Goal: Complete application form: Complete application form

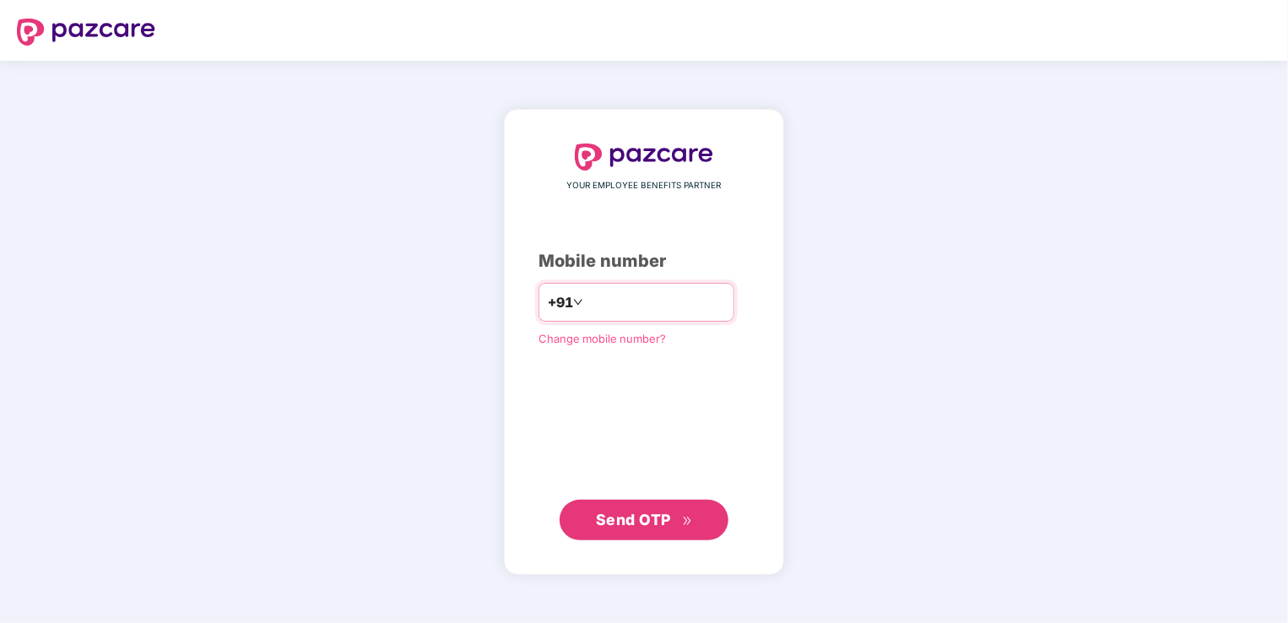
type input "**********"
click at [666, 511] on span "Send OTP" at bounding box center [633, 520] width 75 height 18
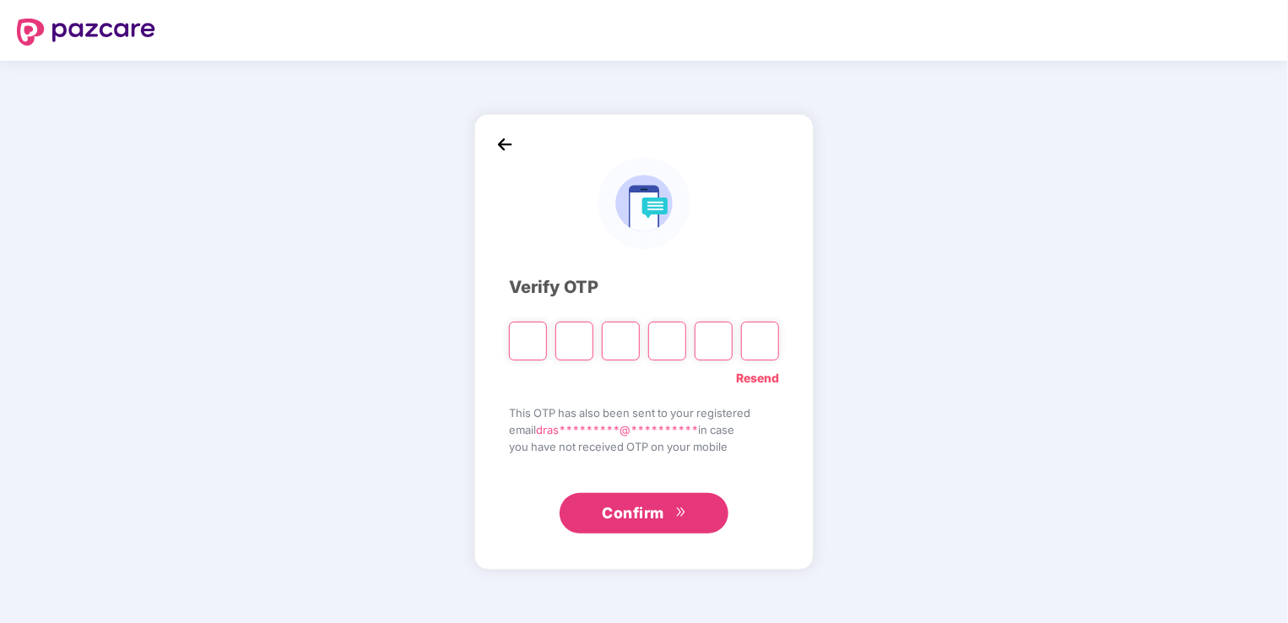
type input "*"
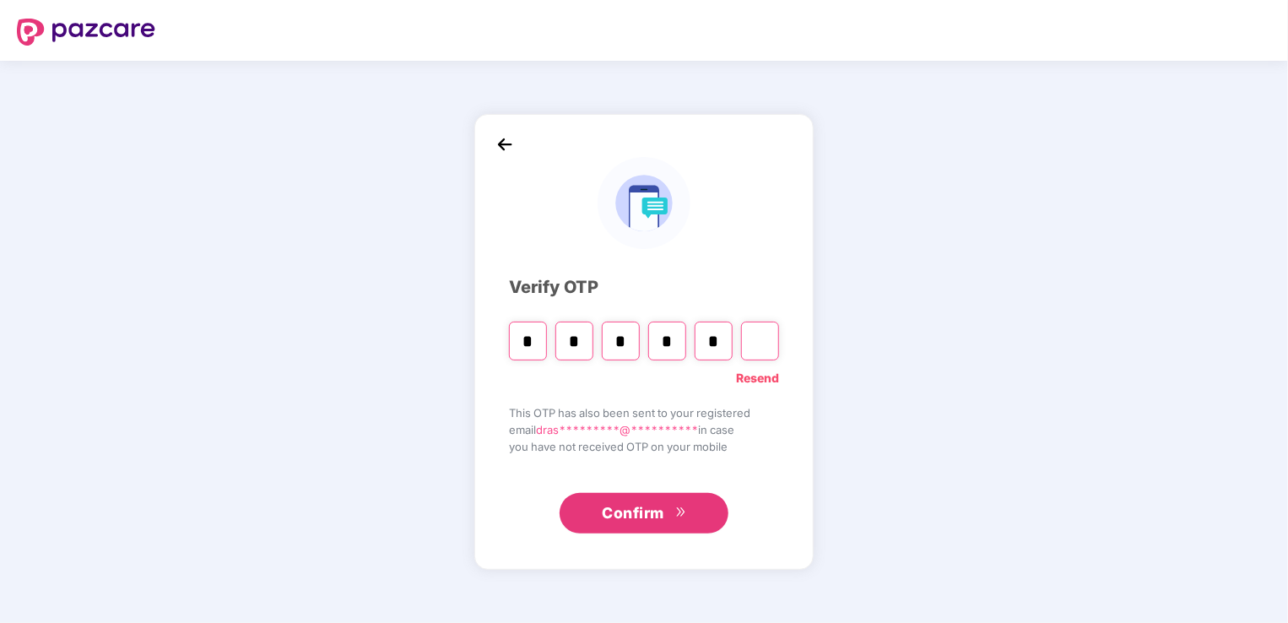
type input "*"
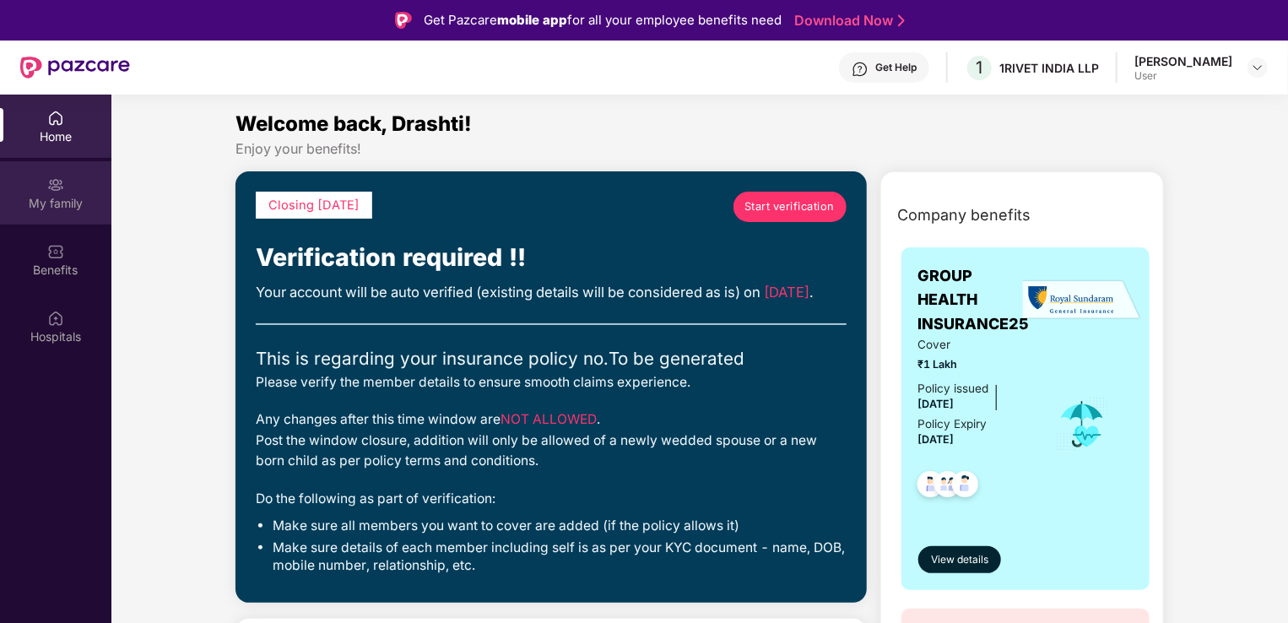
click at [73, 181] on div "My family" at bounding box center [55, 192] width 111 height 63
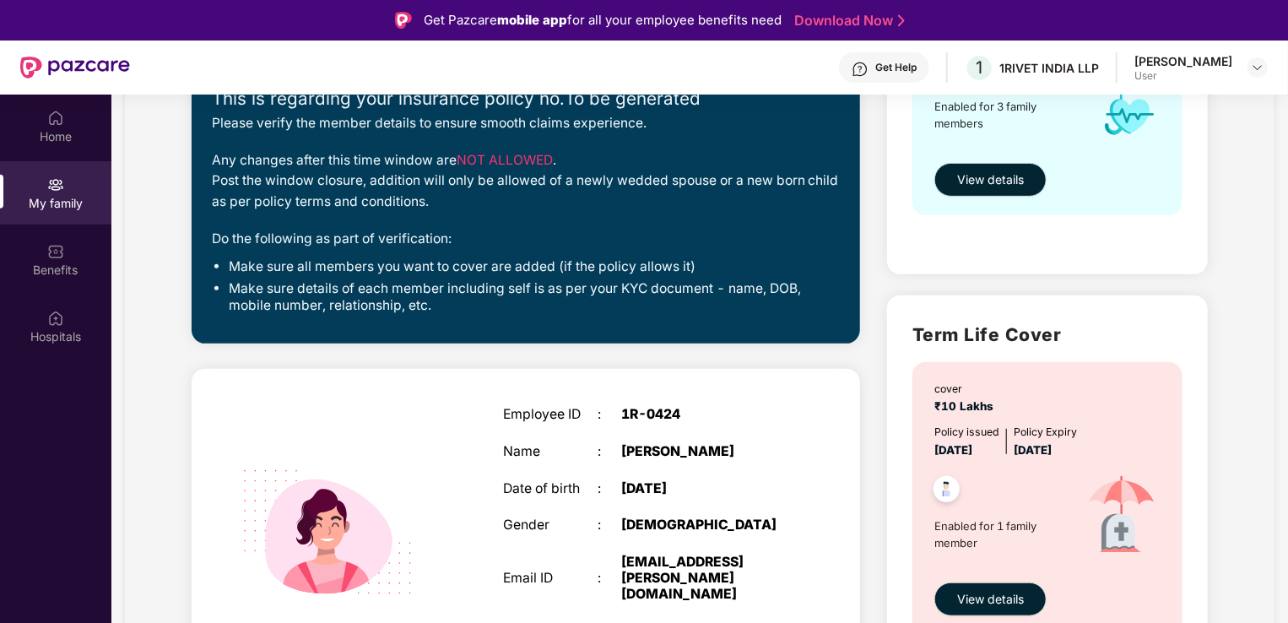
scroll to position [591, 0]
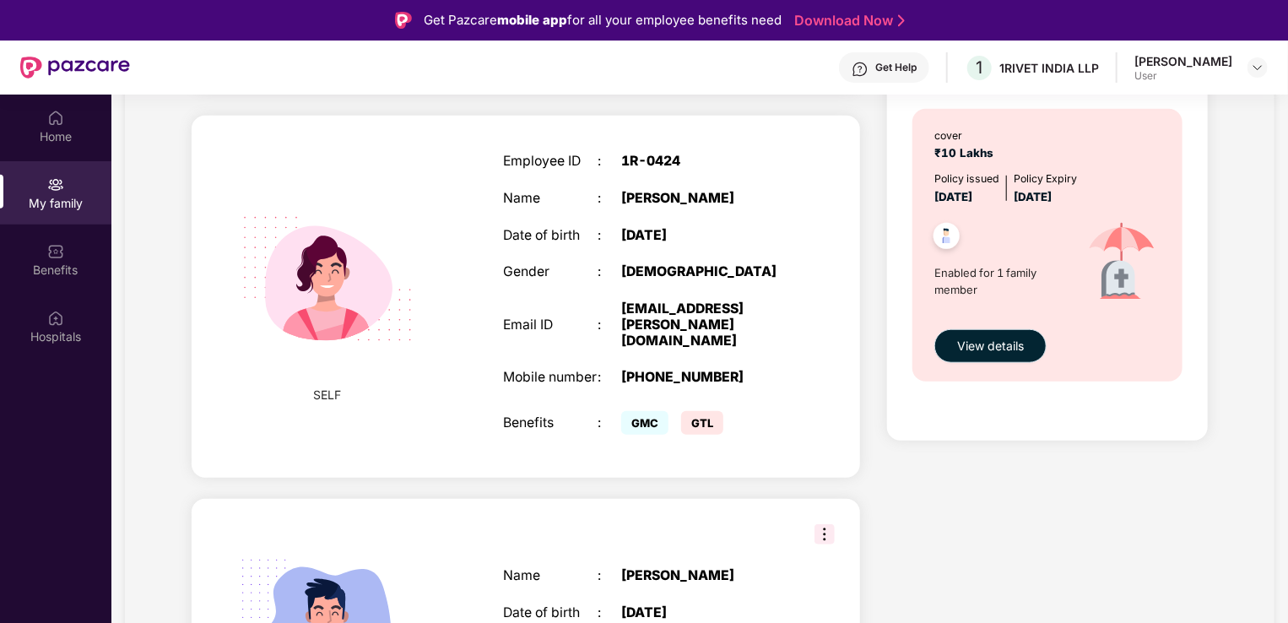
click at [986, 342] on span "View details" at bounding box center [990, 346] width 67 height 19
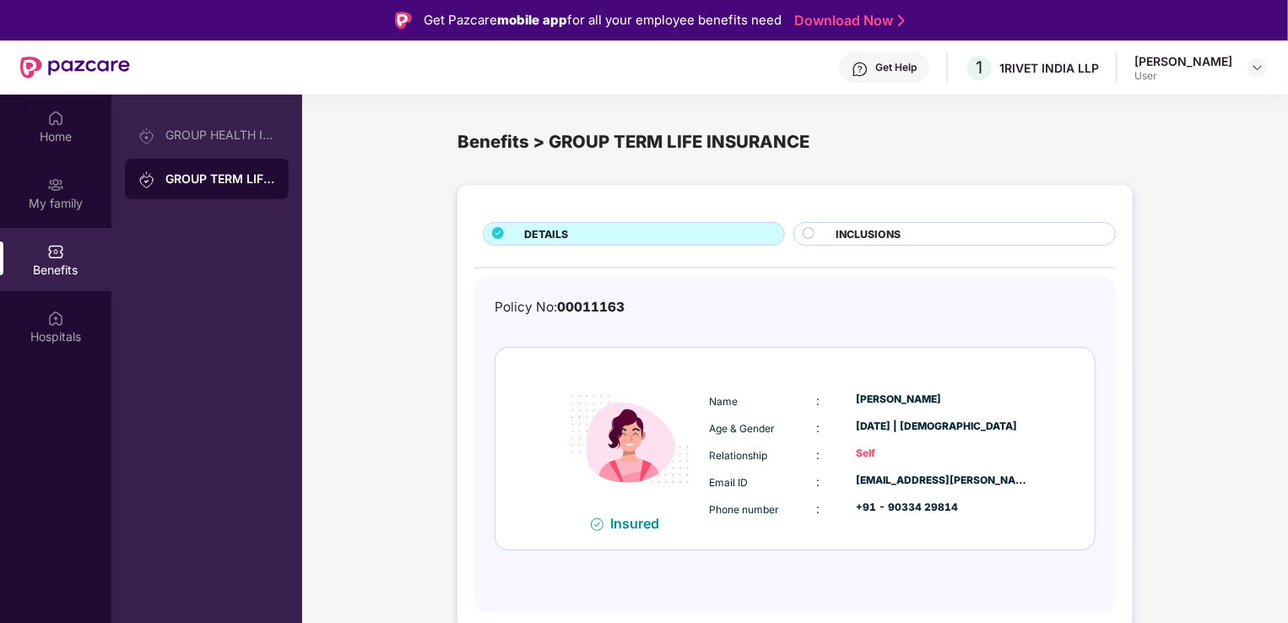
click at [931, 234] on div "INCLUSIONS" at bounding box center [967, 235] width 279 height 19
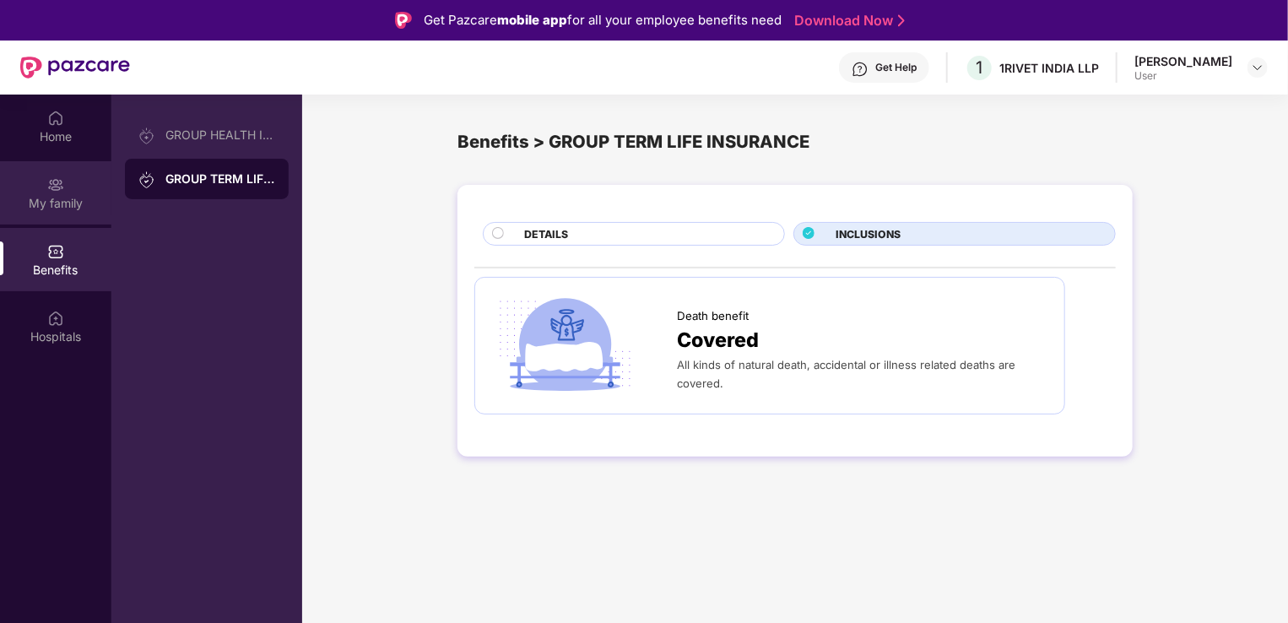
click at [82, 193] on div "My family" at bounding box center [55, 192] width 111 height 63
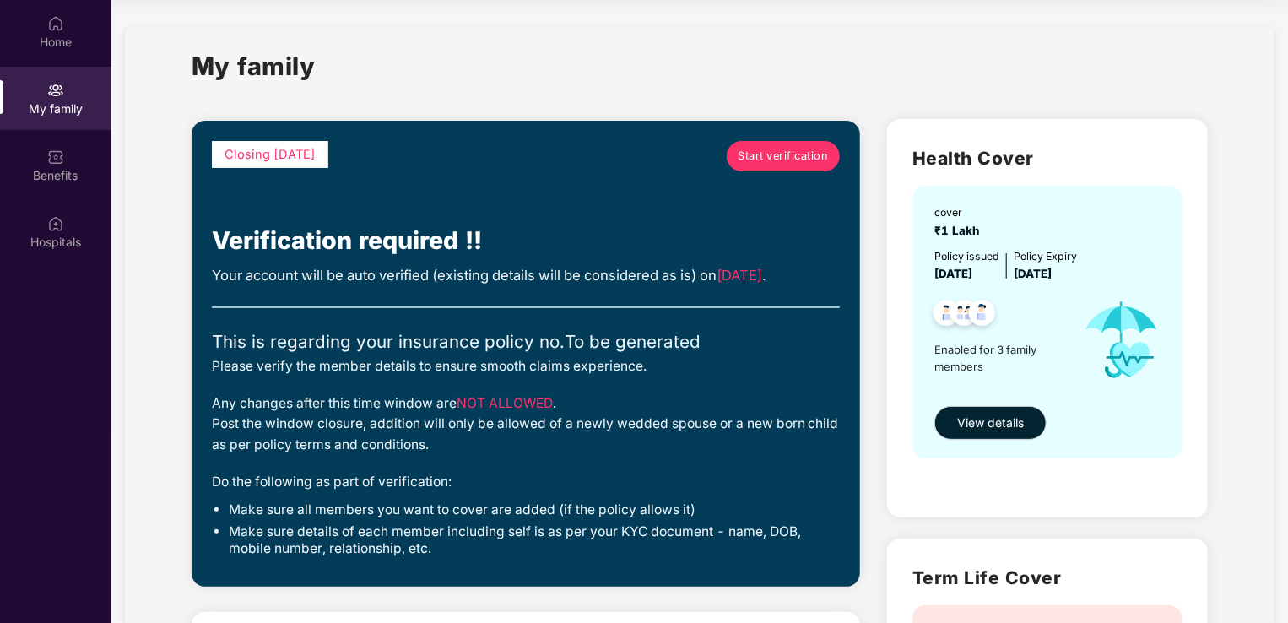
click at [779, 155] on span "Start verification" at bounding box center [783, 156] width 90 height 17
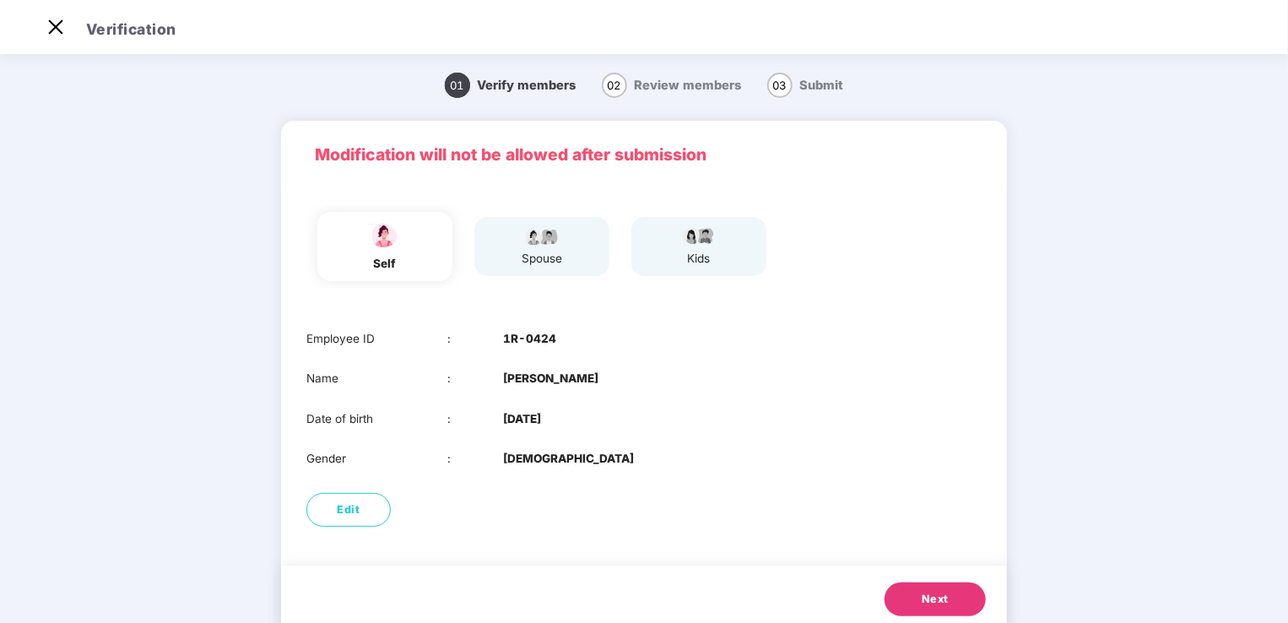
scroll to position [48, 0]
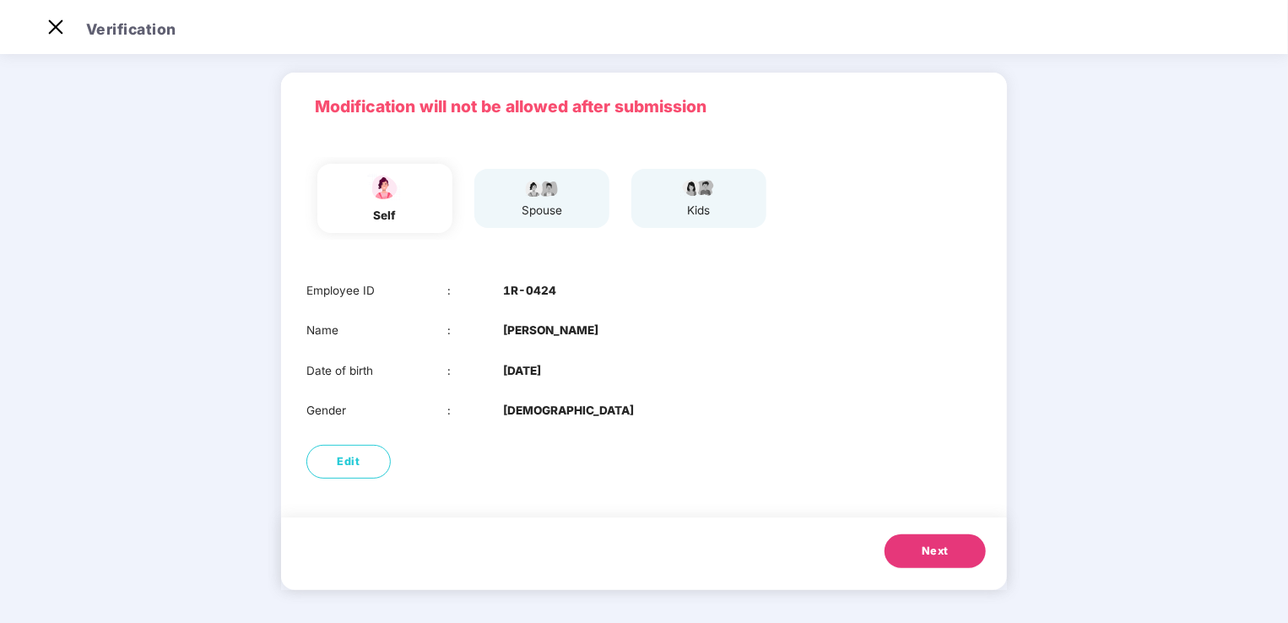
click at [911, 553] on button "Next" at bounding box center [934, 551] width 101 height 34
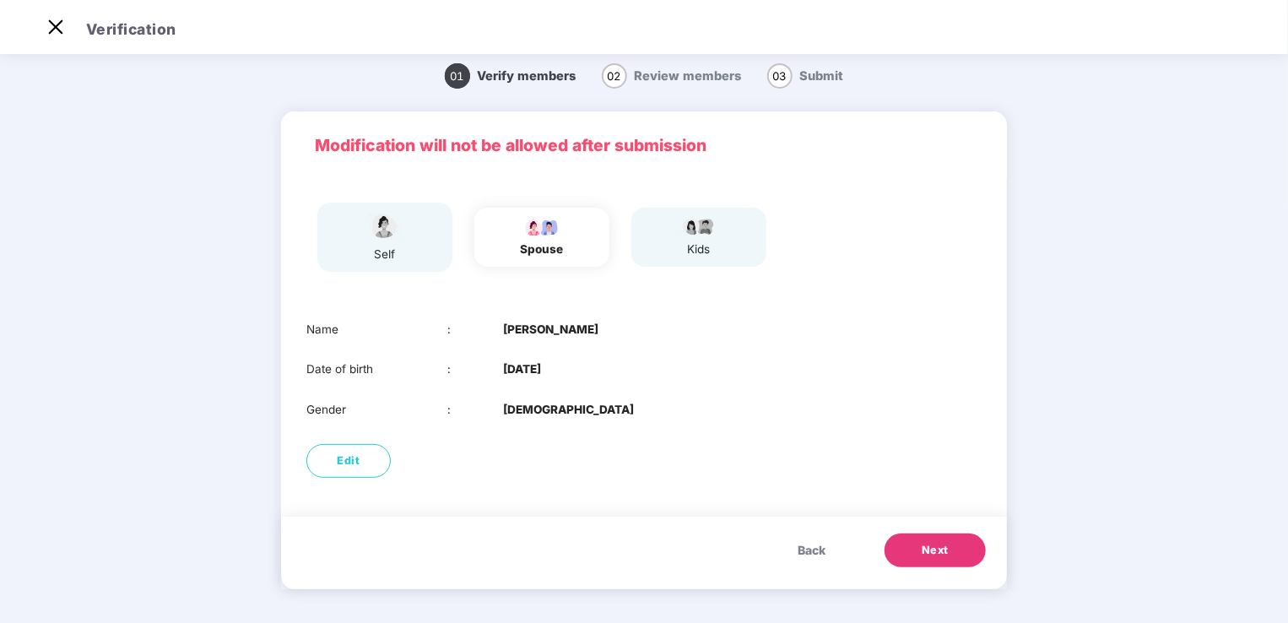
scroll to position [8, 0]
click at [354, 478] on button "Edit" at bounding box center [348, 462] width 84 height 34
select select "****"
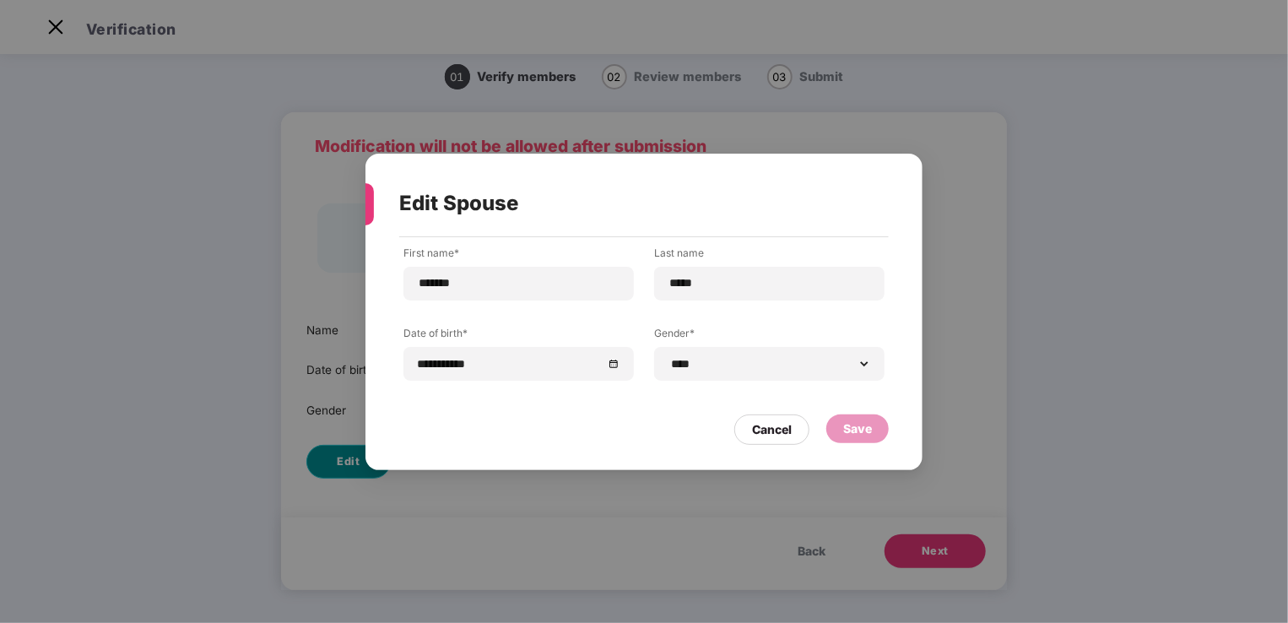
scroll to position [0, 0]
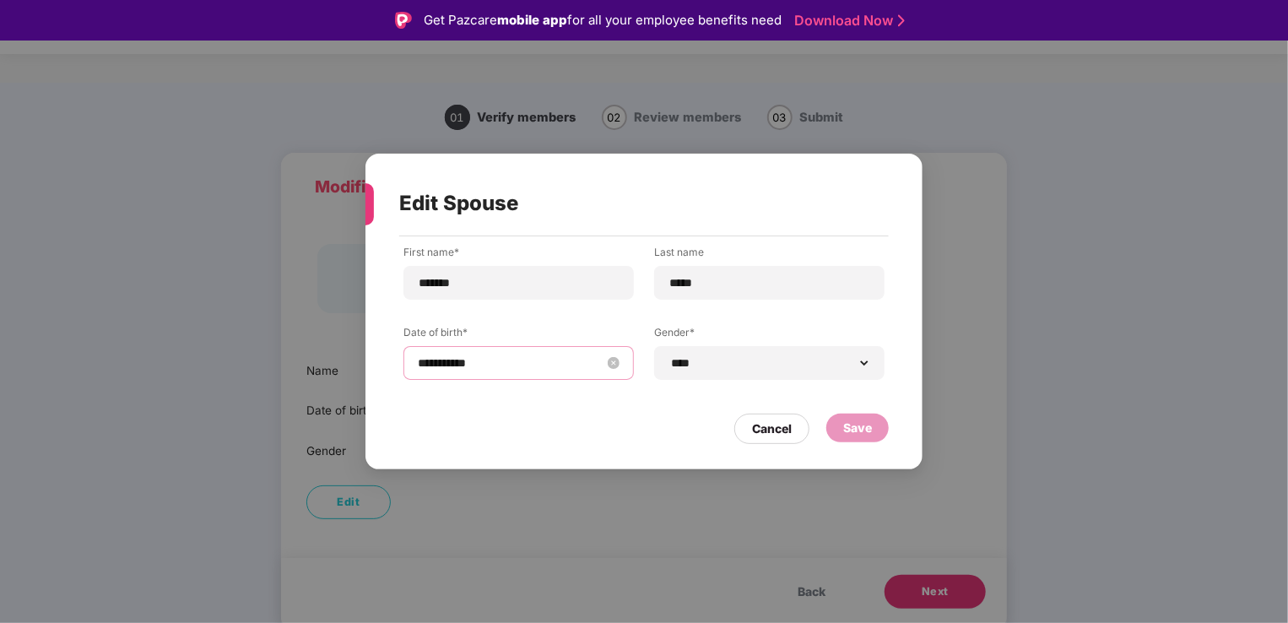
click at [491, 369] on input "**********" at bounding box center [510, 363] width 185 height 19
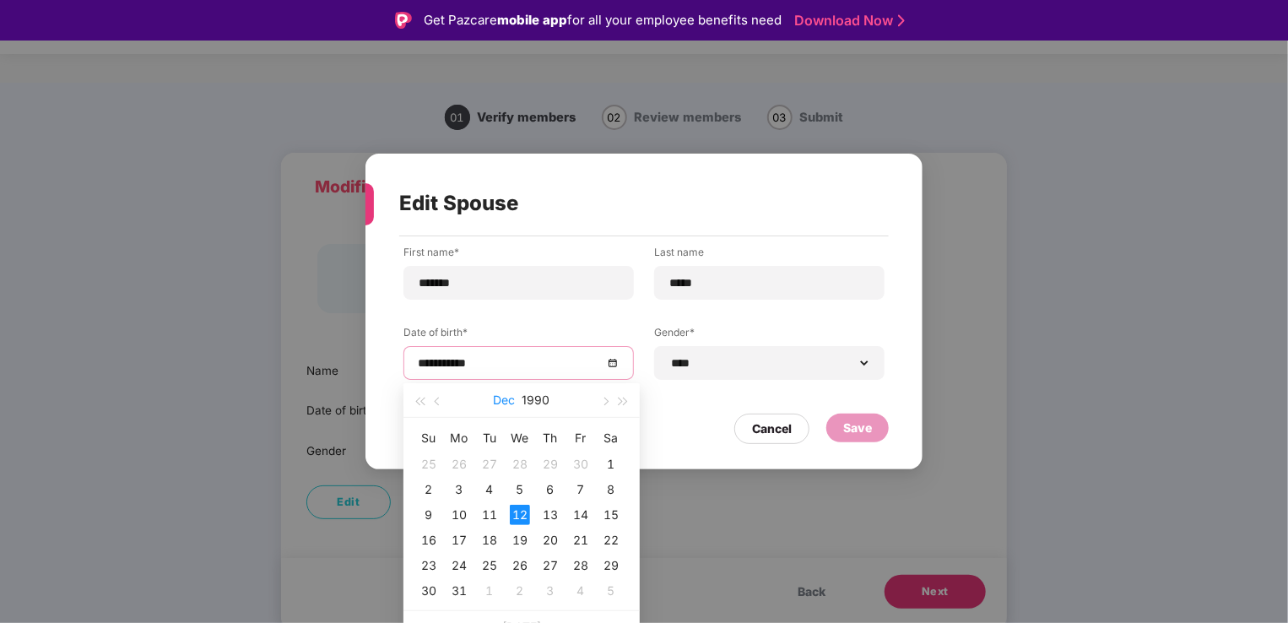
click at [511, 403] on button "Dec" at bounding box center [505, 400] width 22 height 34
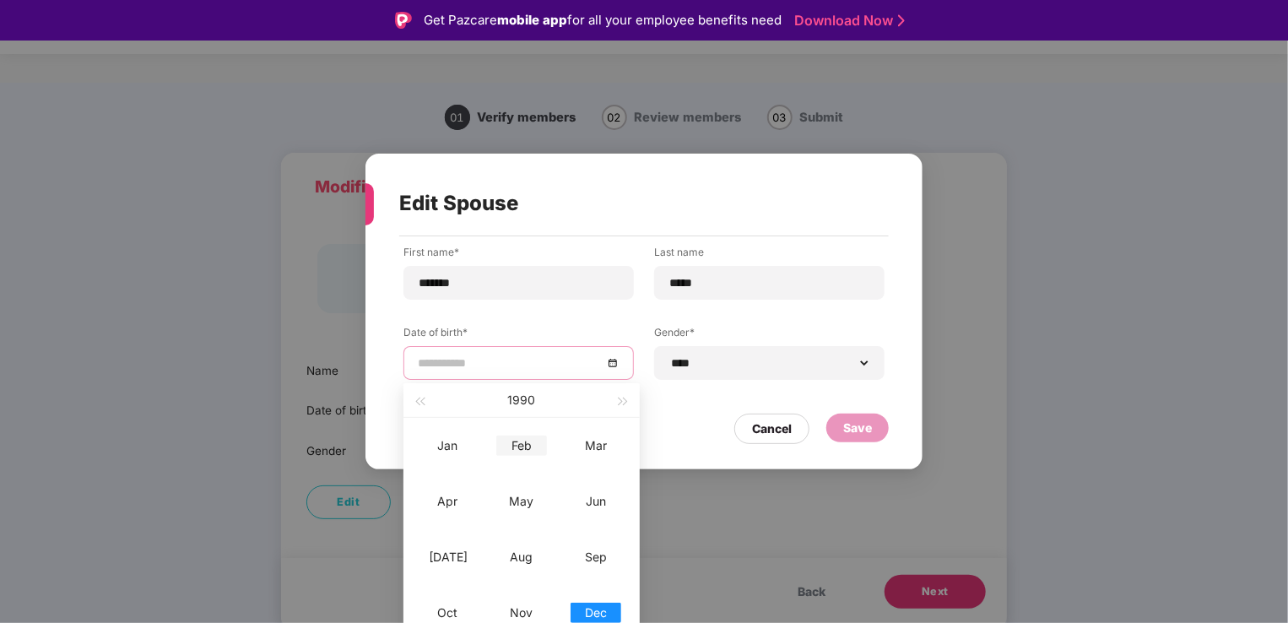
click at [503, 447] on div "Feb" at bounding box center [521, 445] width 51 height 20
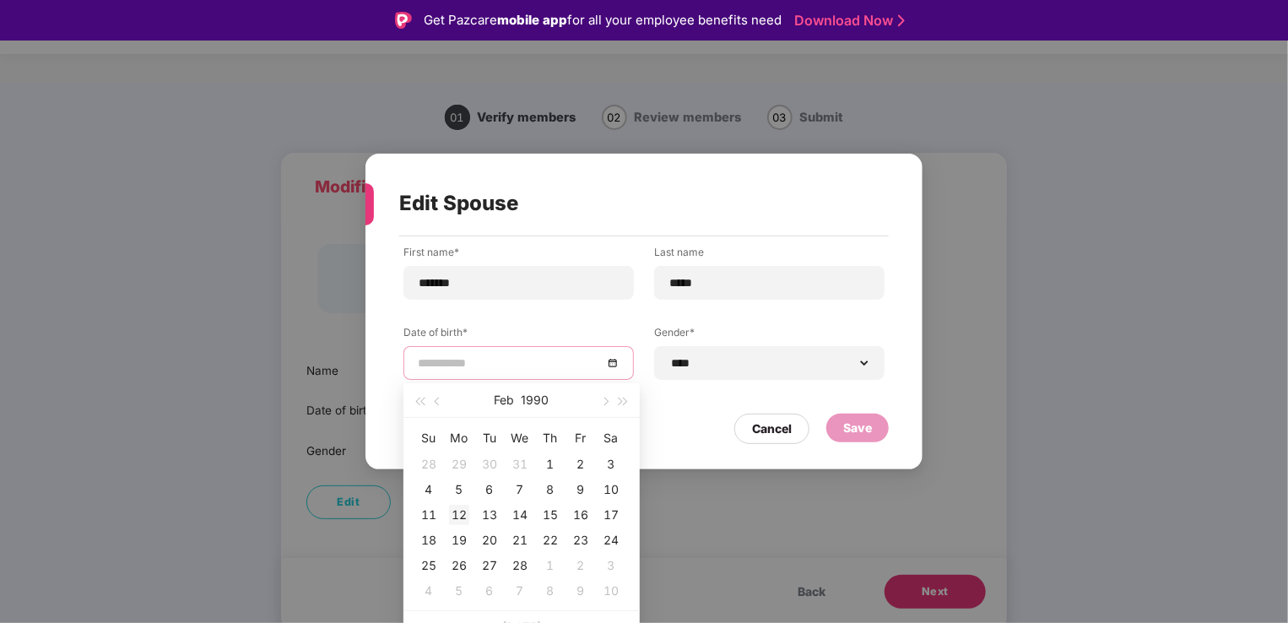
type input "**********"
click at [460, 517] on div "12" at bounding box center [459, 515] width 20 height 20
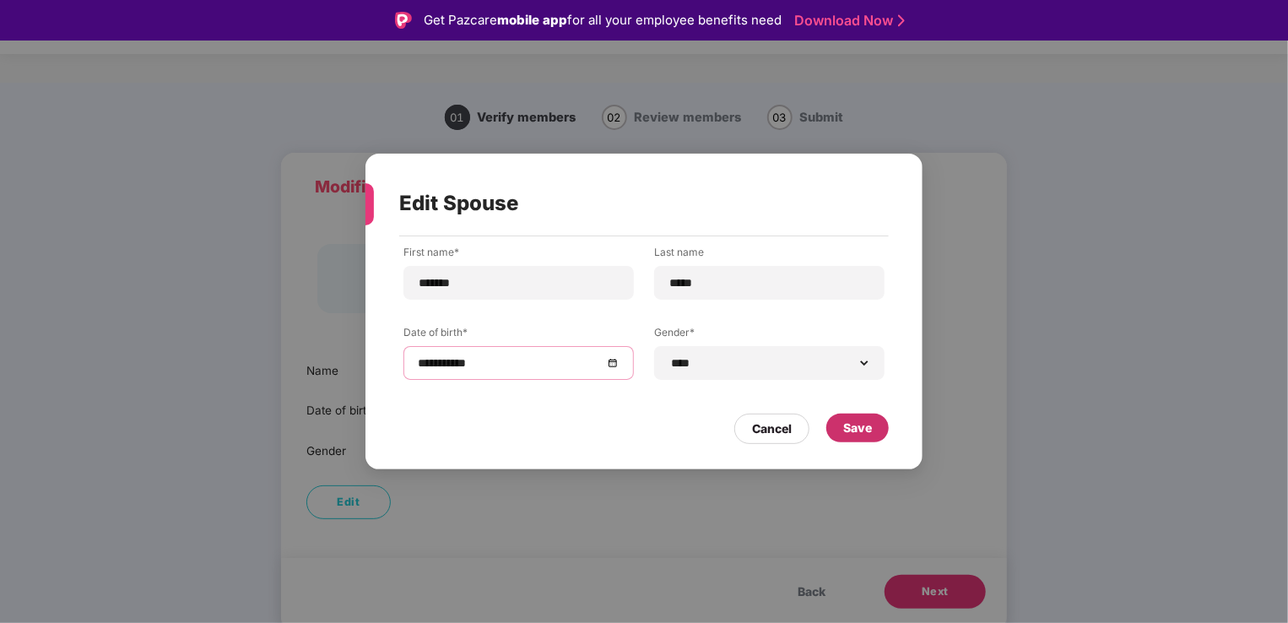
click at [846, 430] on div "Save" at bounding box center [857, 428] width 29 height 19
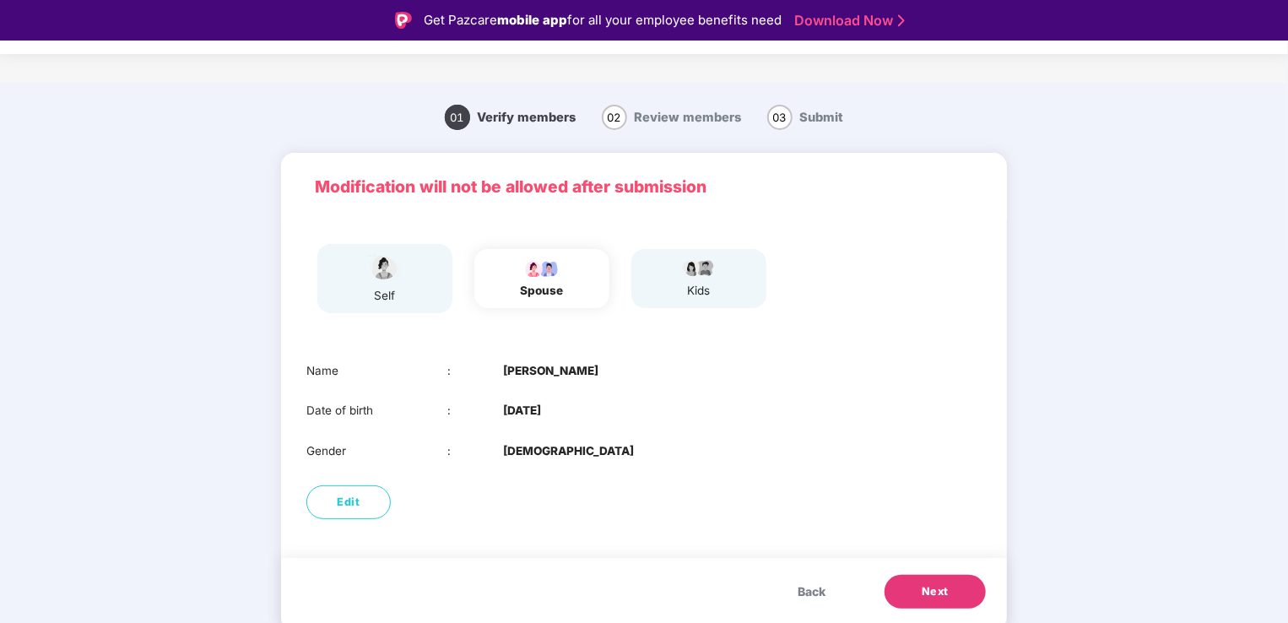
click at [901, 582] on button "Next" at bounding box center [934, 592] width 101 height 34
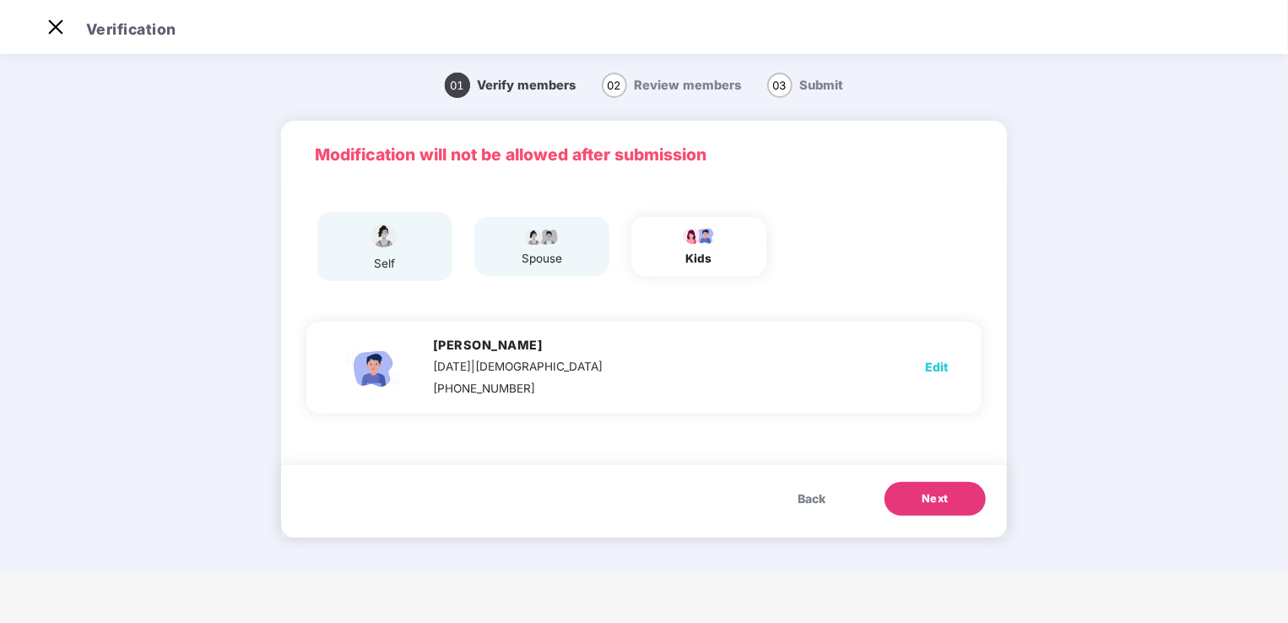
click at [931, 505] on span "Next" at bounding box center [935, 498] width 27 height 17
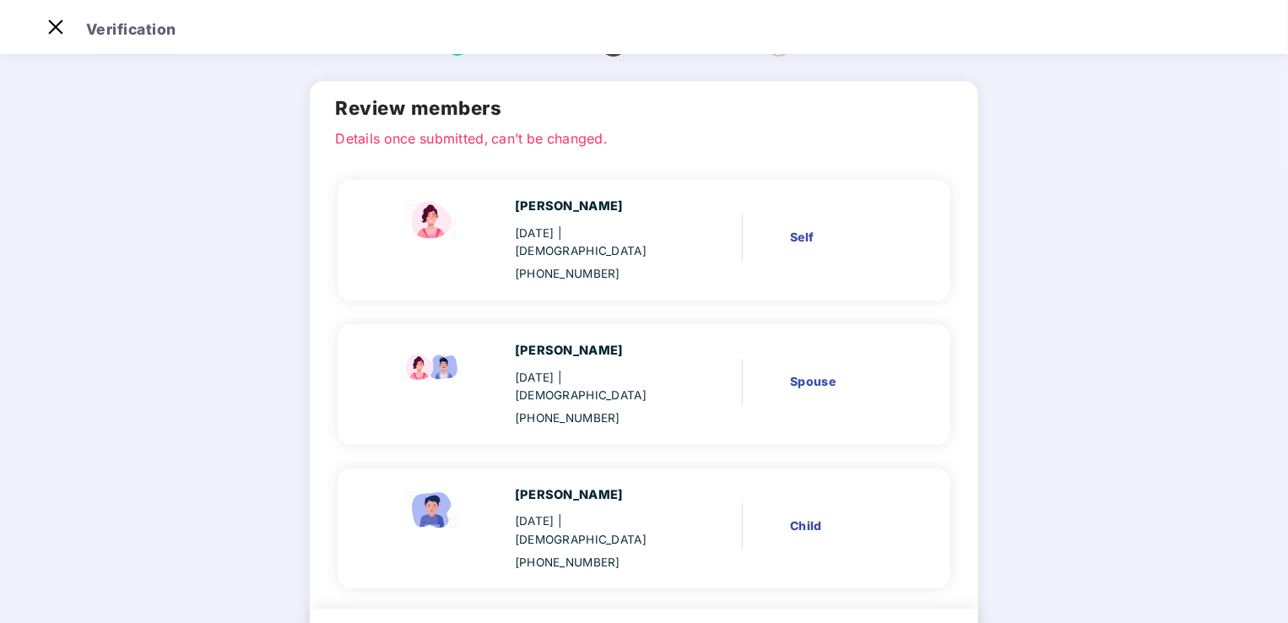
scroll to position [84, 0]
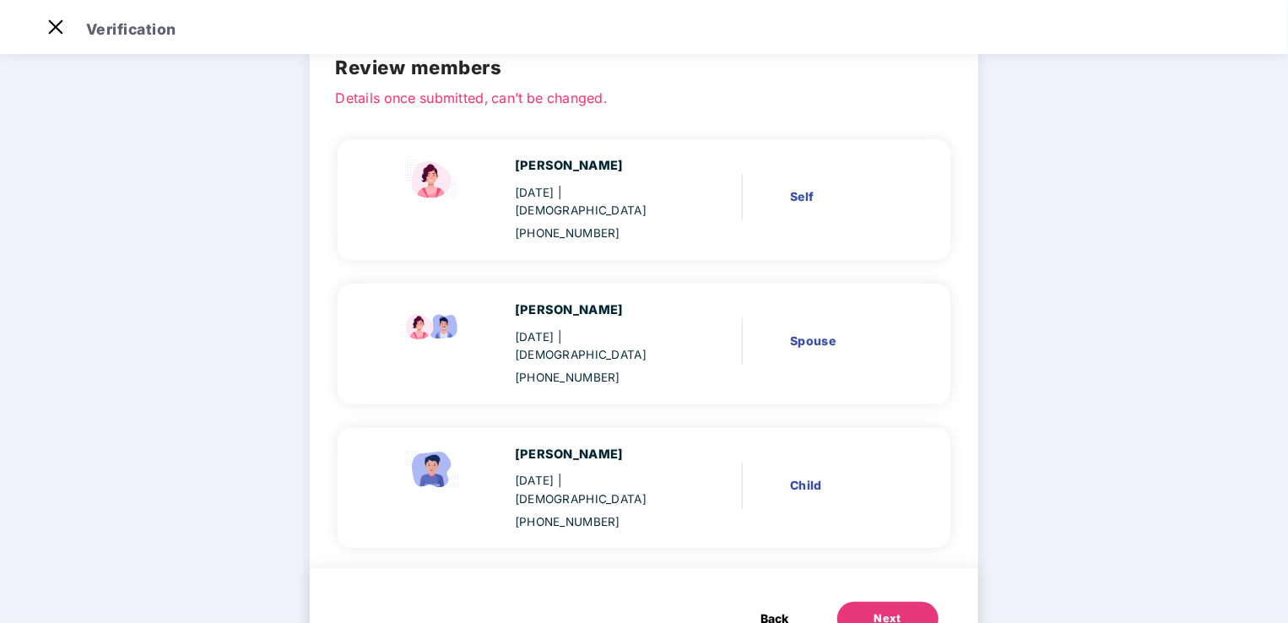
click at [779, 609] on span "Back" at bounding box center [775, 618] width 28 height 19
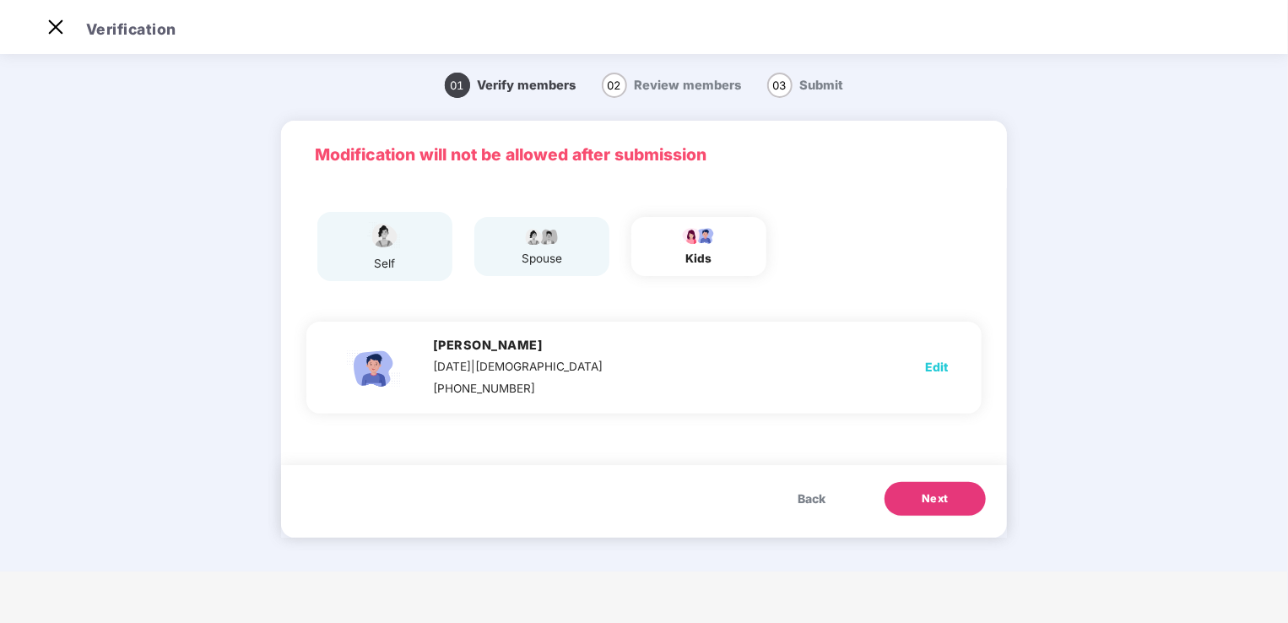
click at [818, 499] on span "Back" at bounding box center [812, 498] width 28 height 19
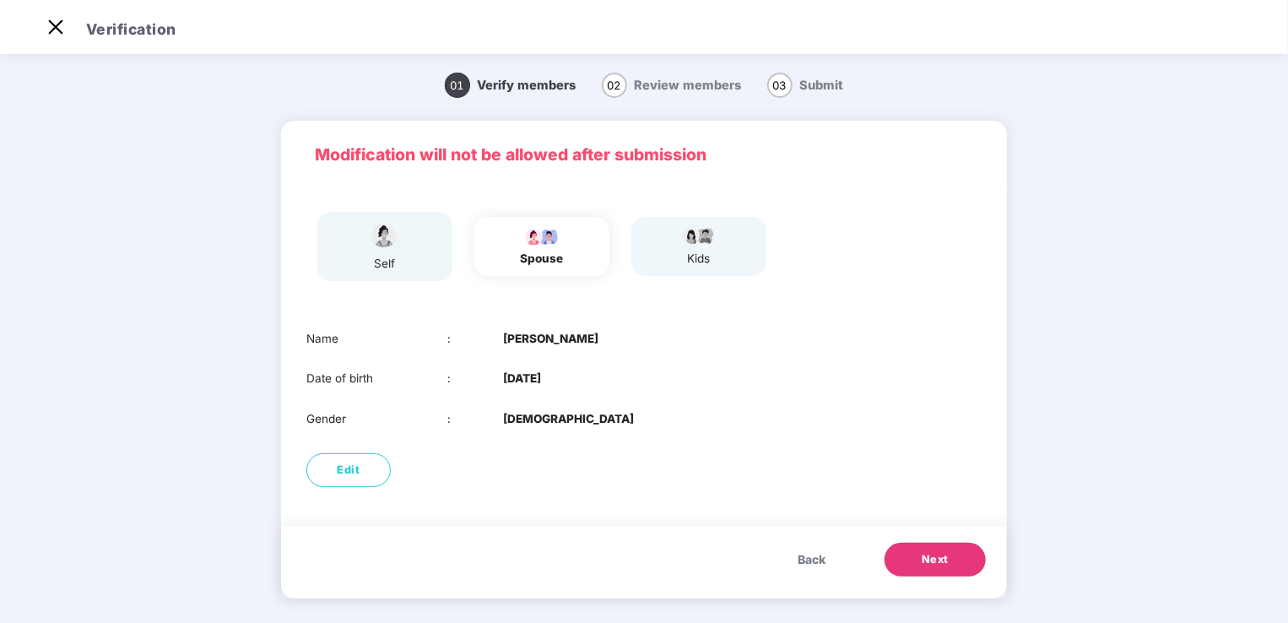
click at [922, 557] on span "Next" at bounding box center [935, 559] width 27 height 17
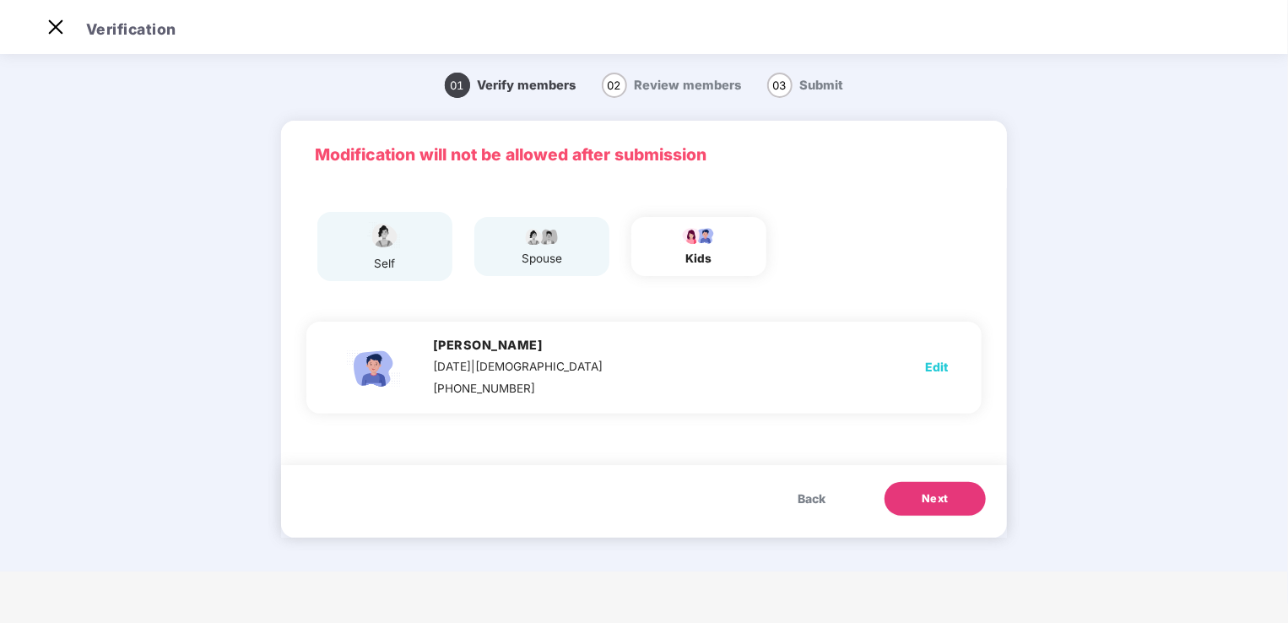
click at [928, 508] on button "Next" at bounding box center [934, 499] width 101 height 34
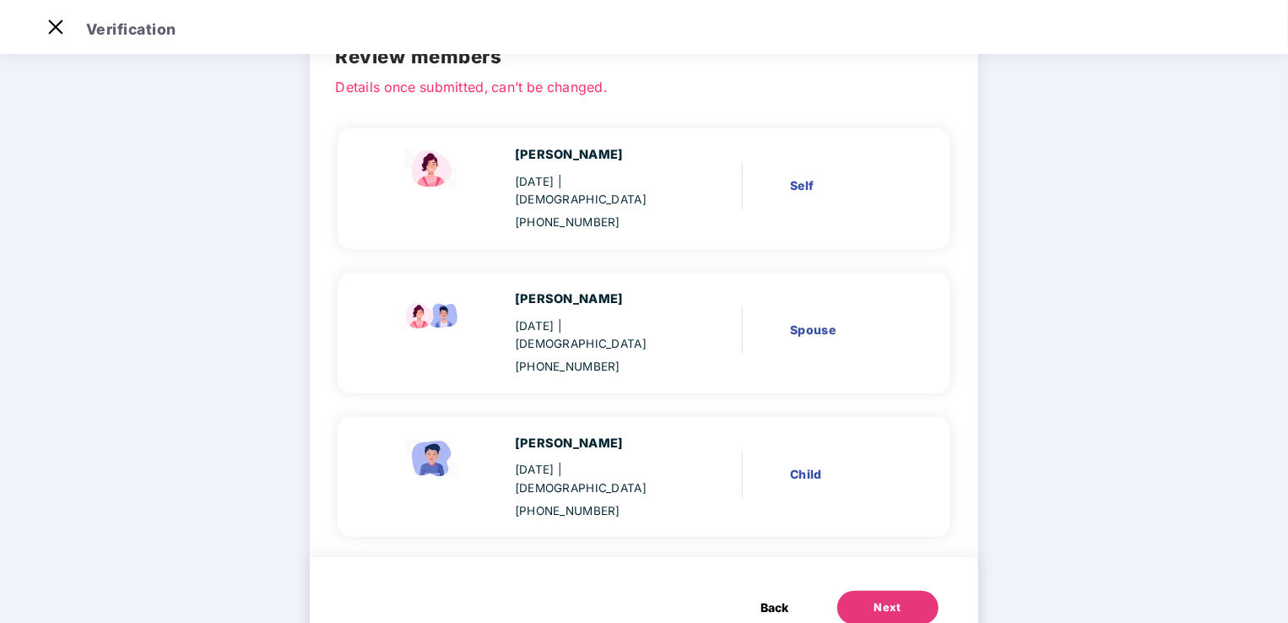
scroll to position [98, 0]
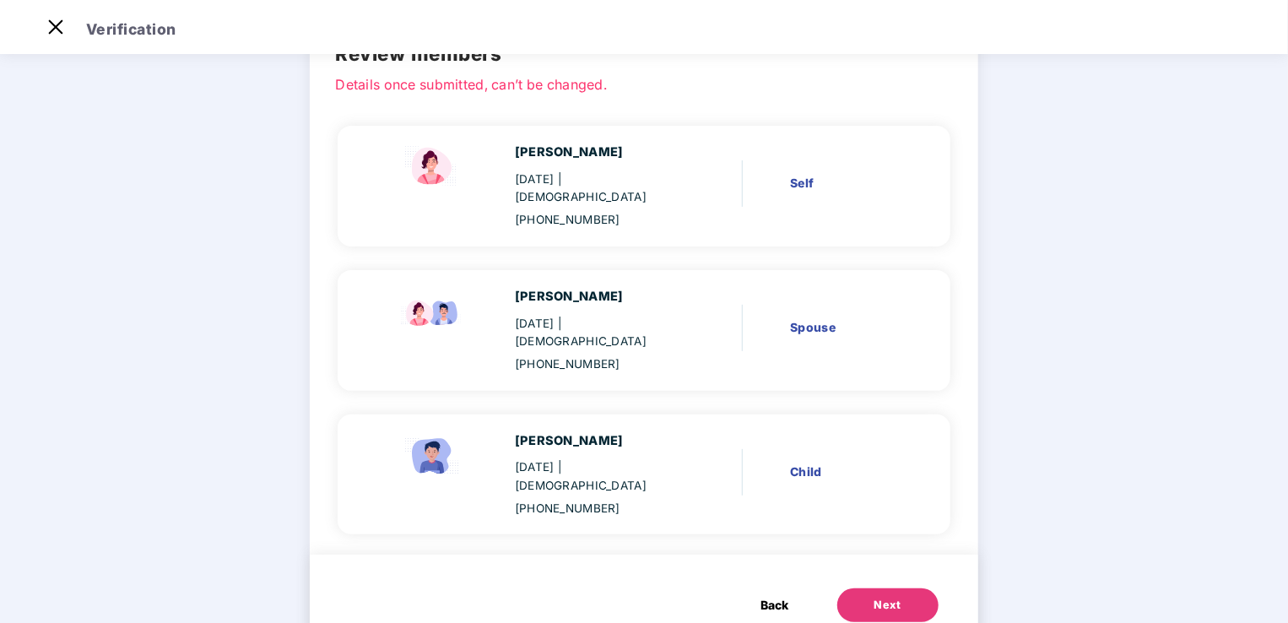
click at [914, 588] on button "Next" at bounding box center [887, 605] width 101 height 34
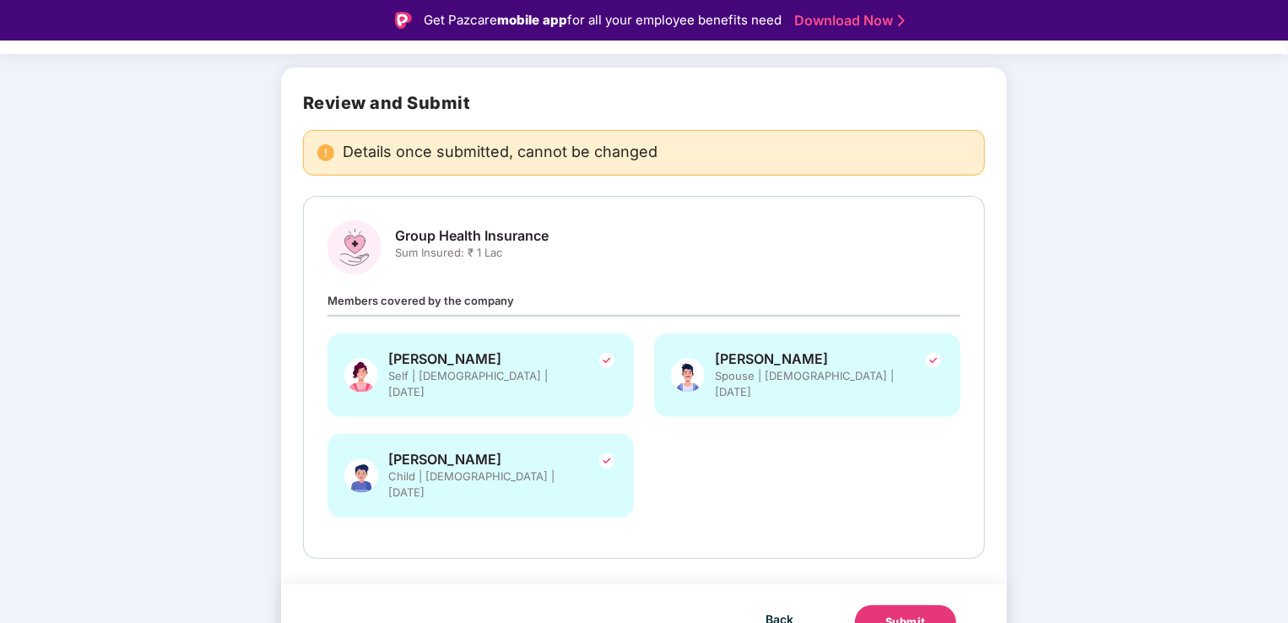
scroll to position [95, 0]
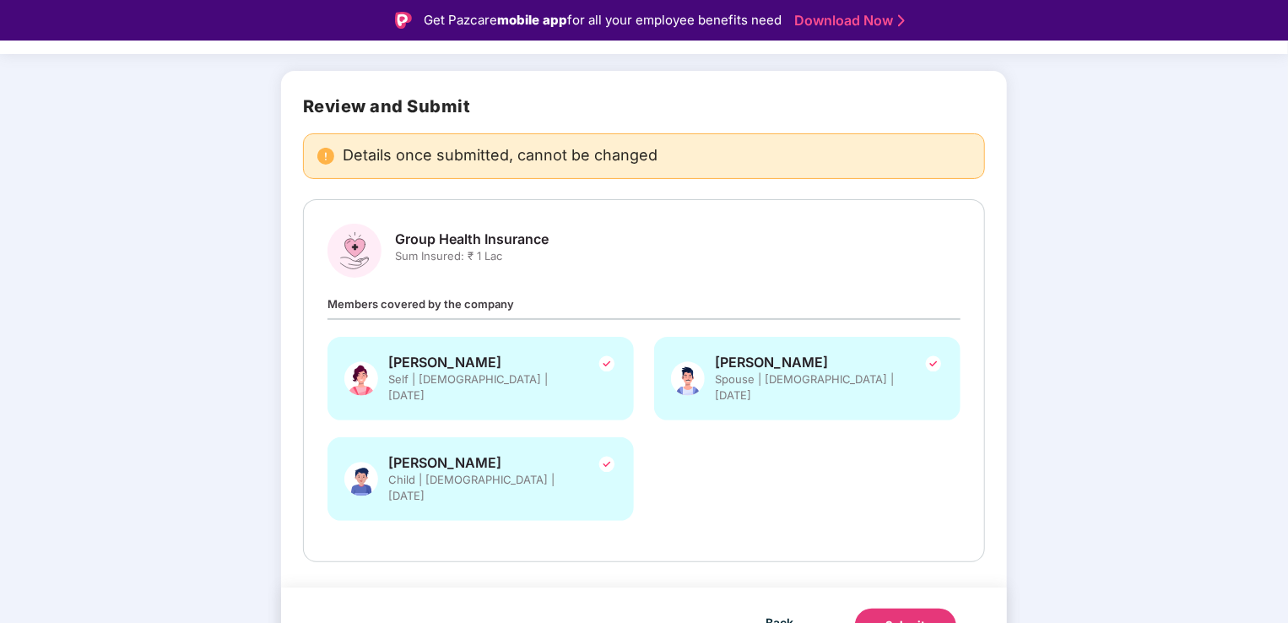
click at [914, 617] on div "Submit" at bounding box center [905, 625] width 41 height 17
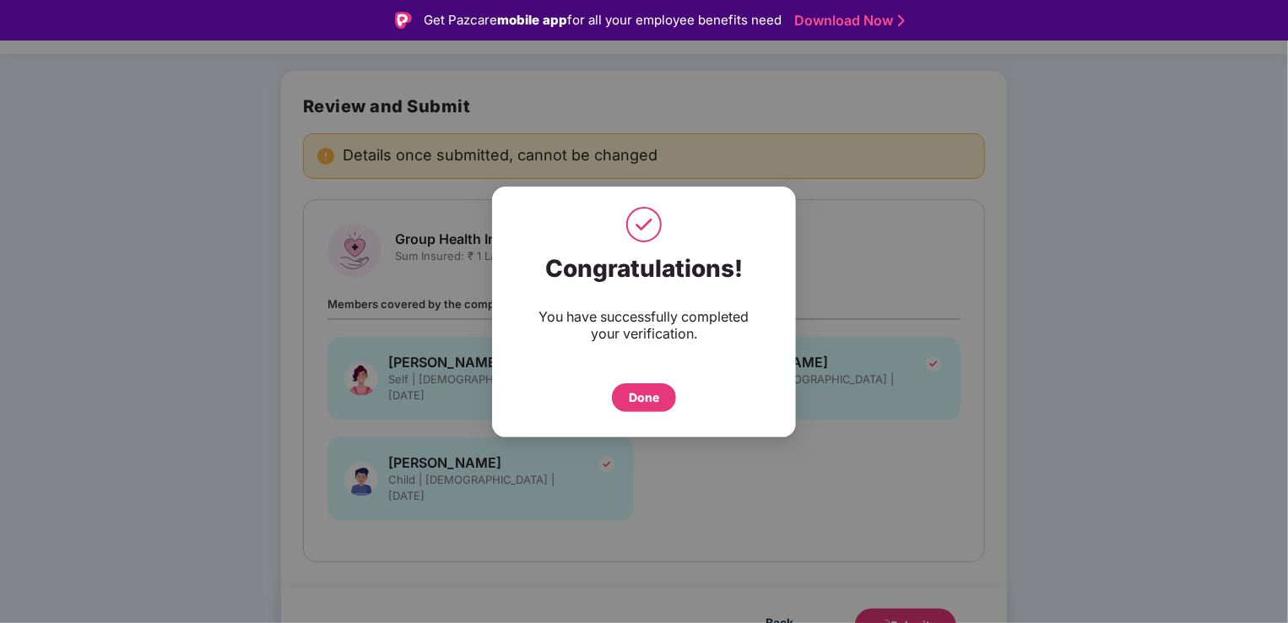
click at [648, 398] on div "Done" at bounding box center [644, 397] width 30 height 19
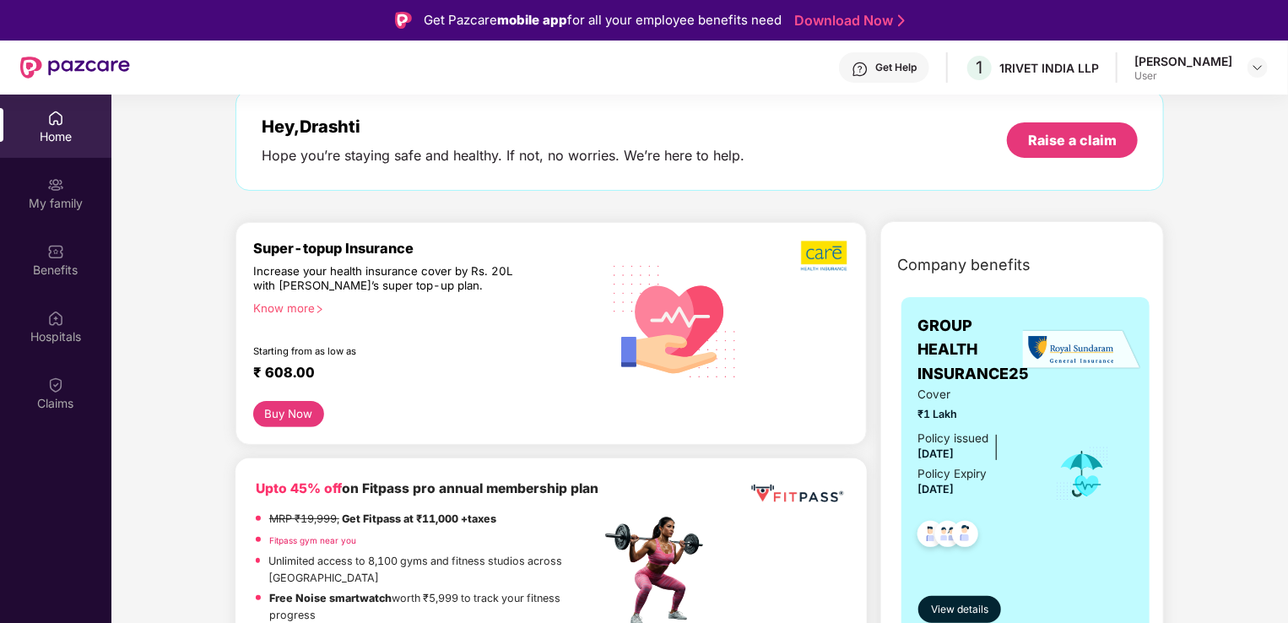
scroll to position [84, 0]
click at [1195, 77] on div "User" at bounding box center [1183, 76] width 98 height 14
click at [1259, 70] on img at bounding box center [1258, 68] width 14 height 14
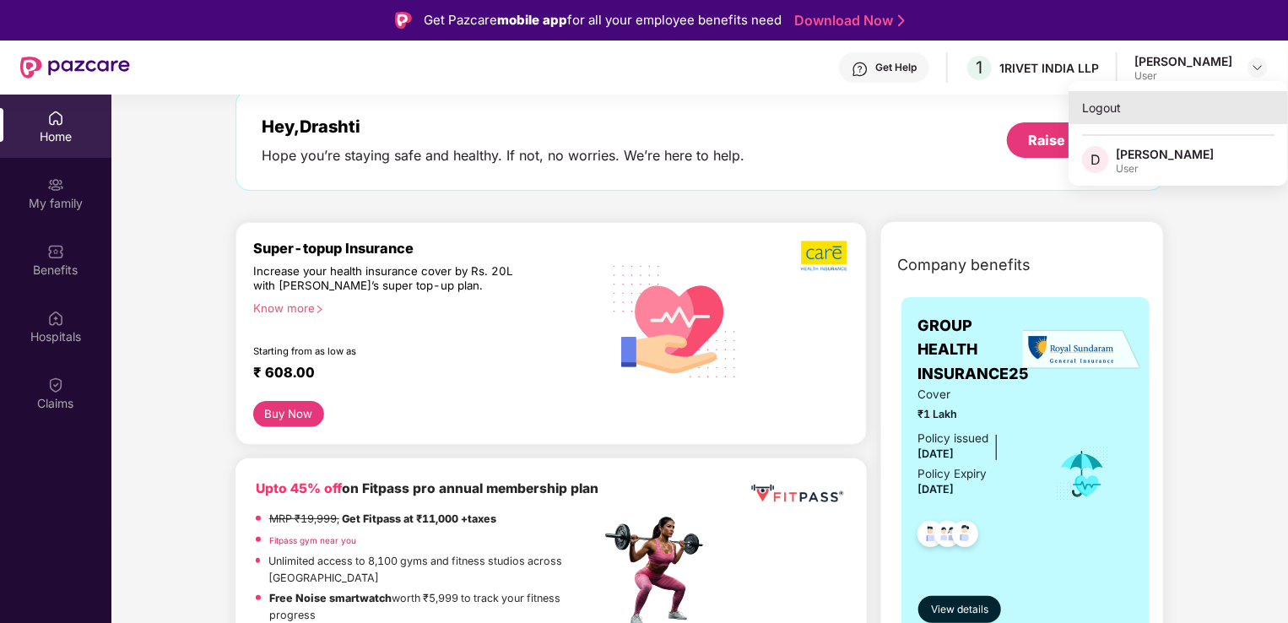
click at [1085, 105] on div "Logout" at bounding box center [1177, 107] width 219 height 33
